Goal: Task Accomplishment & Management: Manage account settings

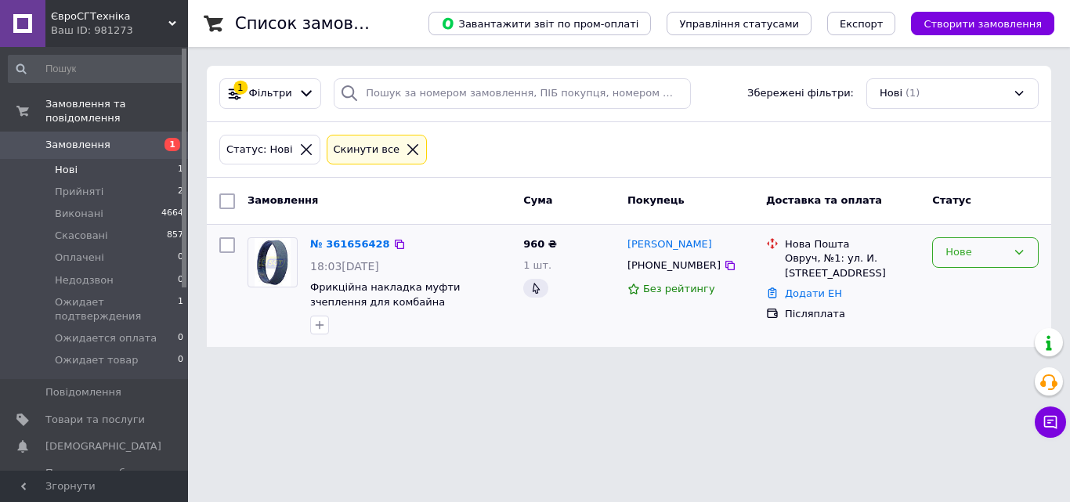
click at [1008, 250] on div "Нове" at bounding box center [985, 252] width 107 height 31
click at [994, 291] on li "Прийнято" at bounding box center [985, 285] width 105 height 29
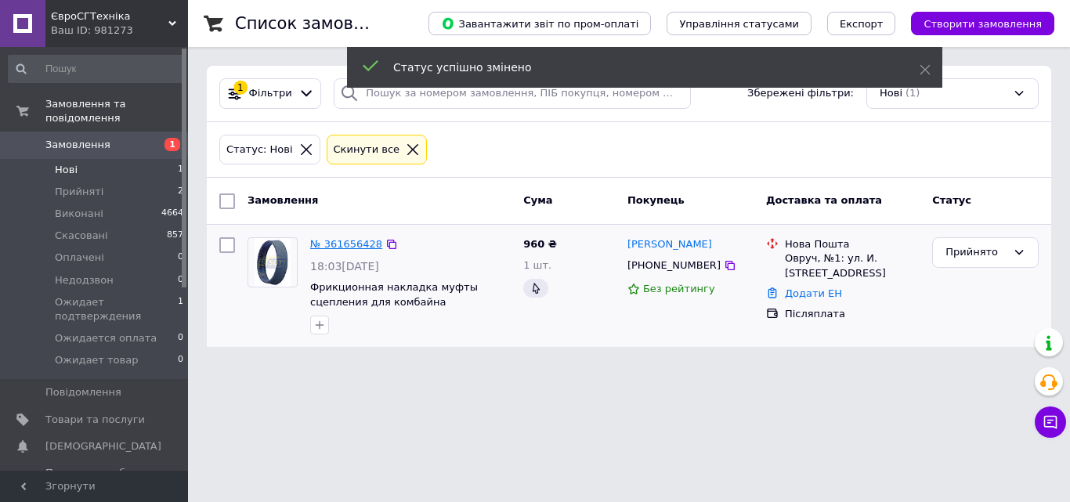
click at [362, 243] on link "№ 361656428" at bounding box center [346, 244] width 72 height 12
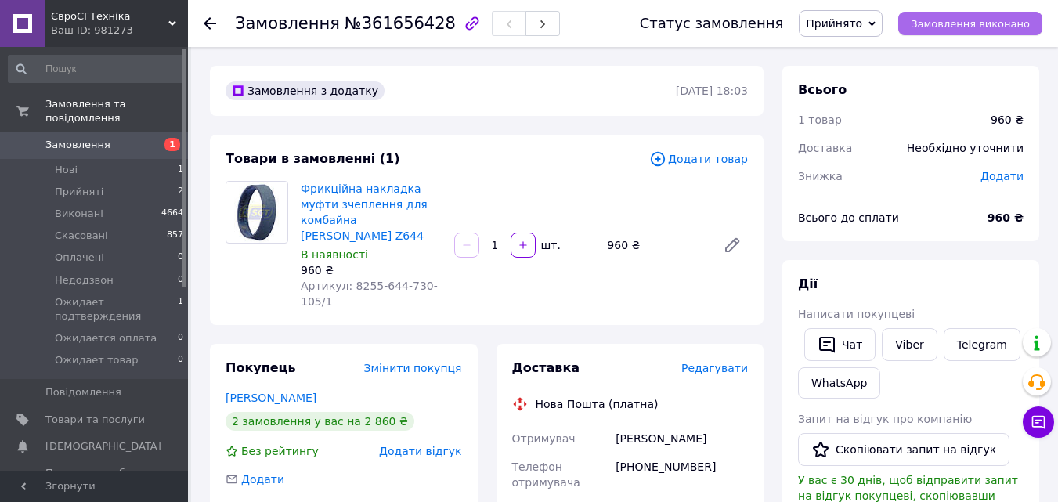
click at [1024, 22] on span "Замовлення виконано" at bounding box center [970, 24] width 119 height 12
